Goal: Transaction & Acquisition: Download file/media

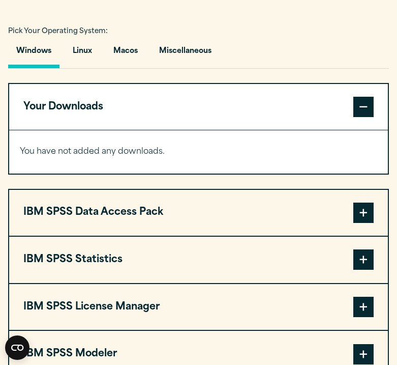
scroll to position [664, 0]
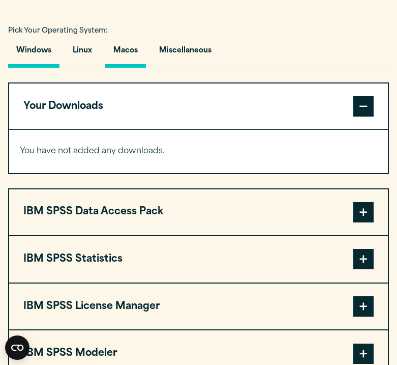
click at [127, 57] on button "Macos" at bounding box center [125, 53] width 41 height 29
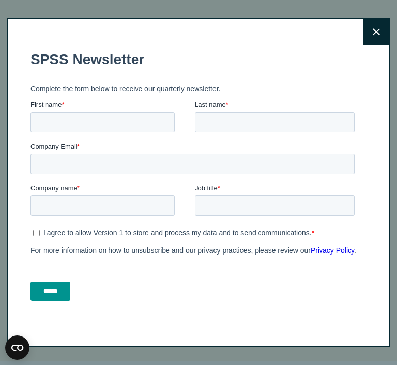
click at [372, 27] on button "Close" at bounding box center [376, 31] width 25 height 25
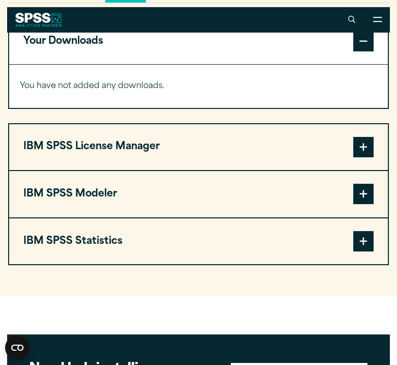
scroll to position [717, 0]
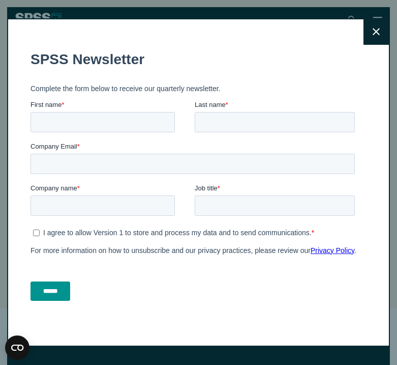
click at [382, 31] on button "Close" at bounding box center [376, 31] width 25 height 25
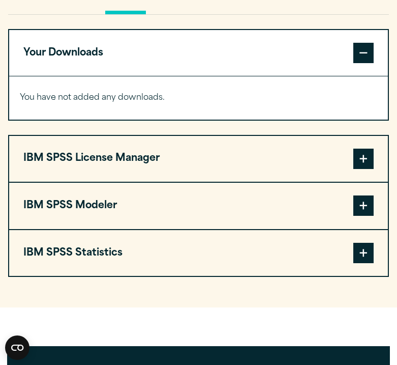
scroll to position [720, 0]
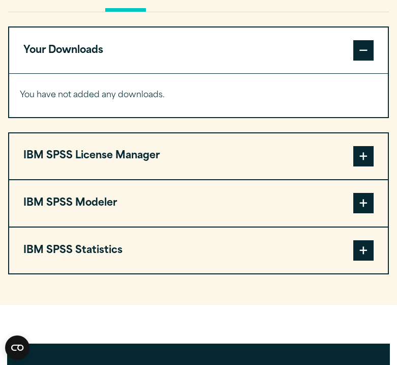
click at [358, 160] on span at bounding box center [363, 156] width 20 height 20
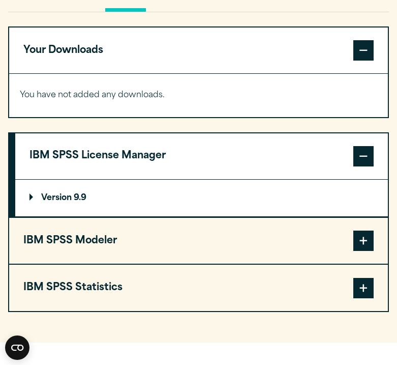
click at [362, 248] on span at bounding box center [363, 240] width 20 height 20
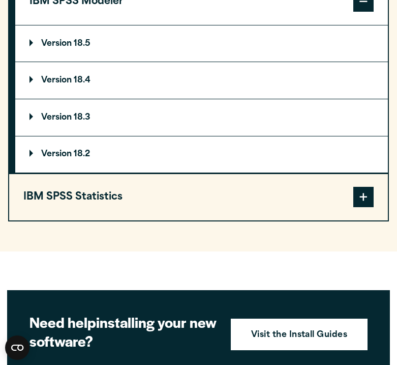
scroll to position [925, 0]
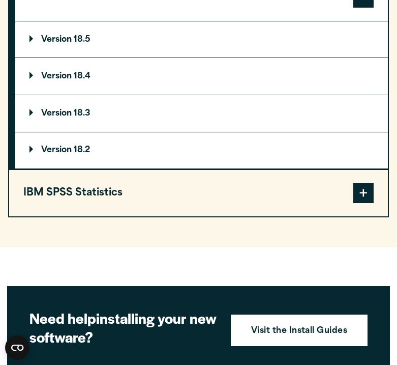
click at [362, 195] on span at bounding box center [363, 193] width 20 height 20
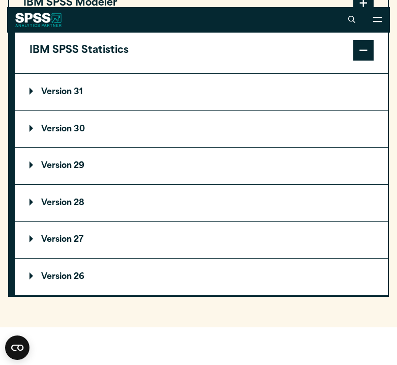
scroll to position [912, 0]
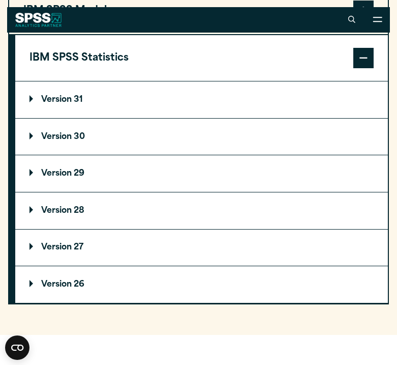
click at [66, 141] on p "Version 30" at bounding box center [56, 137] width 55 height 8
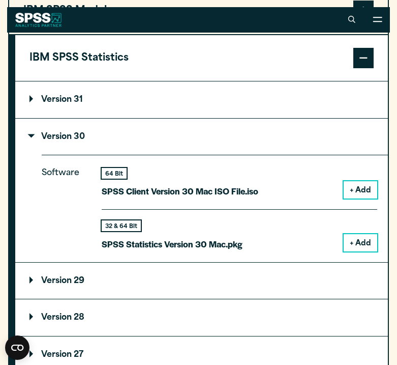
click at [360, 244] on button "+ Add" at bounding box center [361, 242] width 34 height 17
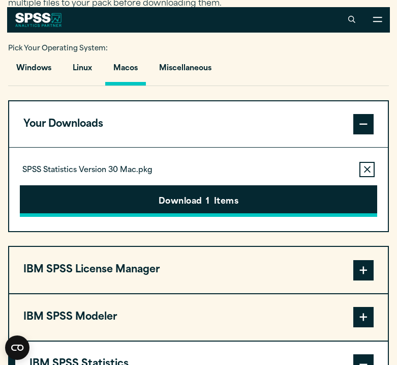
scroll to position [645, 0]
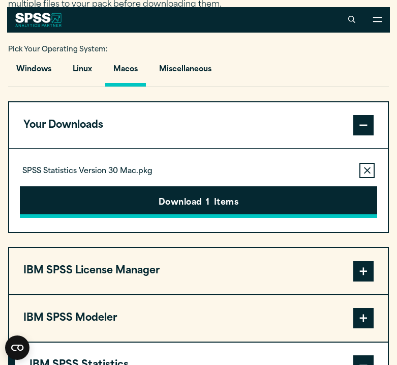
click at [194, 205] on button "Download 1 Items" at bounding box center [199, 202] width 358 height 32
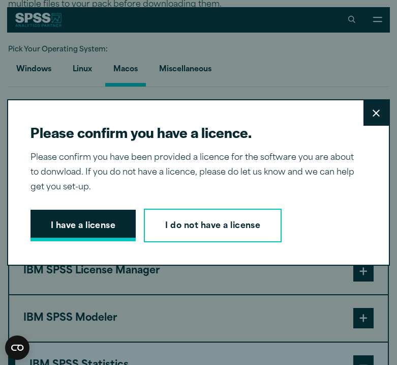
click at [73, 230] on button "I have a license" at bounding box center [84, 225] width 106 height 32
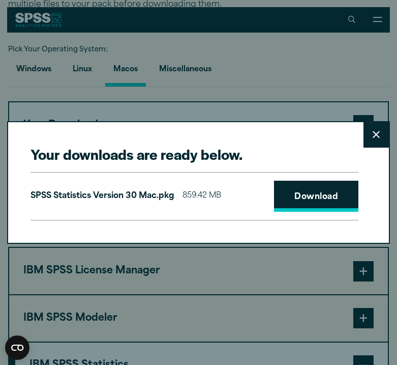
click at [293, 189] on link "Download" at bounding box center [316, 196] width 84 height 32
click at [375, 137] on icon at bounding box center [376, 135] width 7 height 8
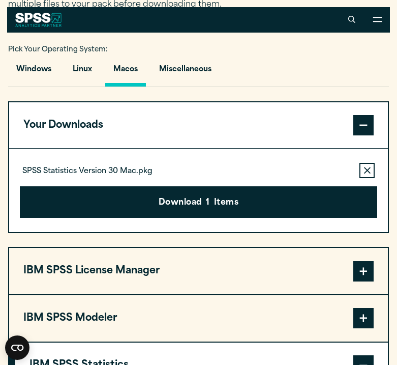
click at [366, 172] on icon "button" at bounding box center [367, 170] width 7 height 7
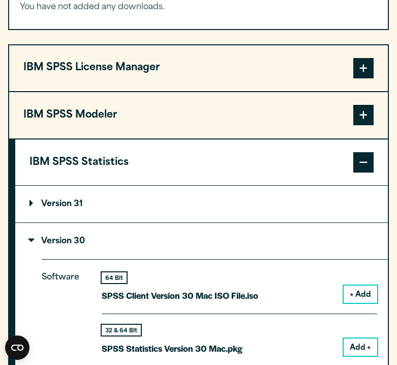
scroll to position [824, 0]
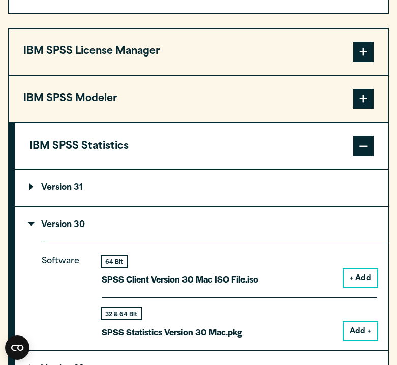
click at [57, 192] on p "Version 31" at bounding box center [55, 188] width 53 height 8
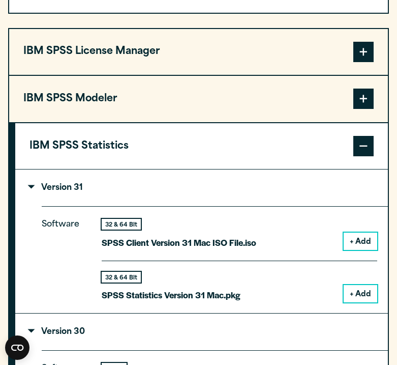
click at [363, 300] on button "+ Add" at bounding box center [361, 293] width 34 height 17
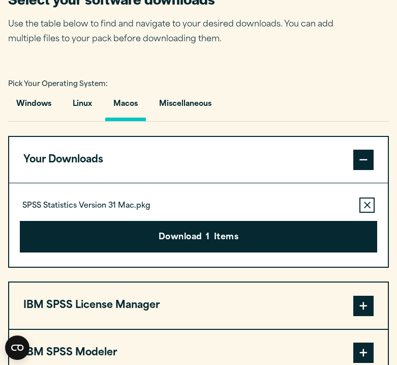
scroll to position [616, 0]
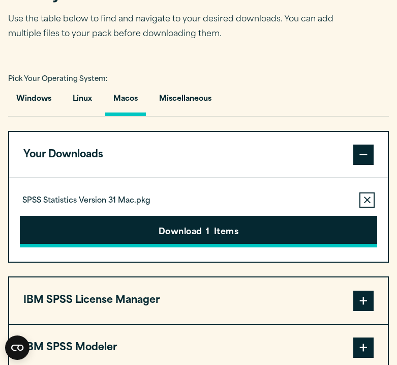
click at [200, 234] on button "Download 1 Items" at bounding box center [199, 232] width 358 height 32
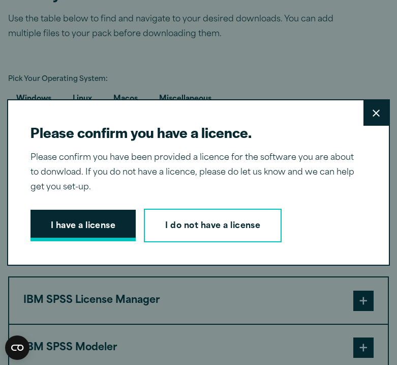
click at [79, 228] on button "I have a license" at bounding box center [84, 225] width 106 height 32
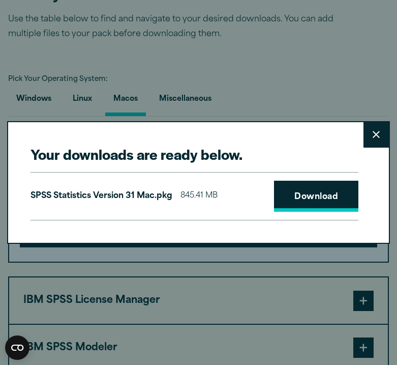
click at [288, 193] on link "Download" at bounding box center [316, 196] width 84 height 32
